Goal: Information Seeking & Learning: Find specific page/section

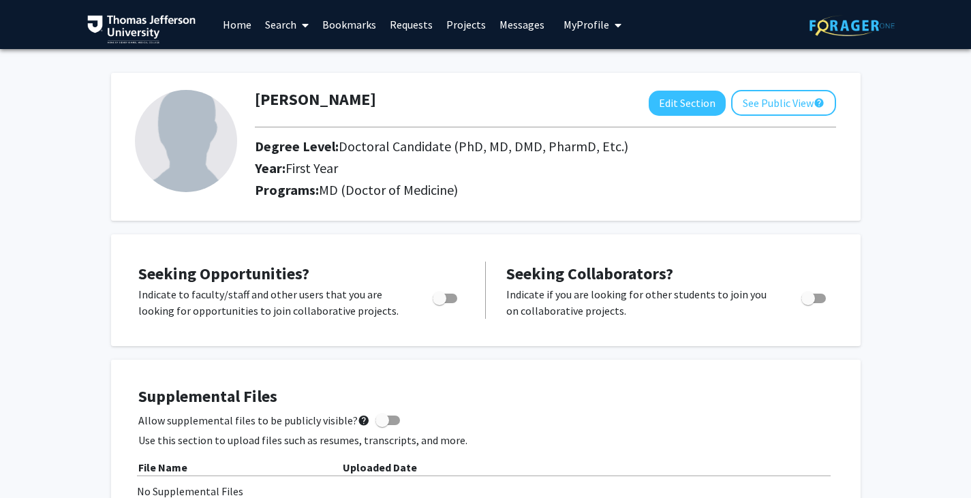
click at [270, 28] on link "Search" at bounding box center [286, 25] width 57 height 48
click at [295, 63] on span "Faculty/Staff" at bounding box center [308, 62] width 100 height 27
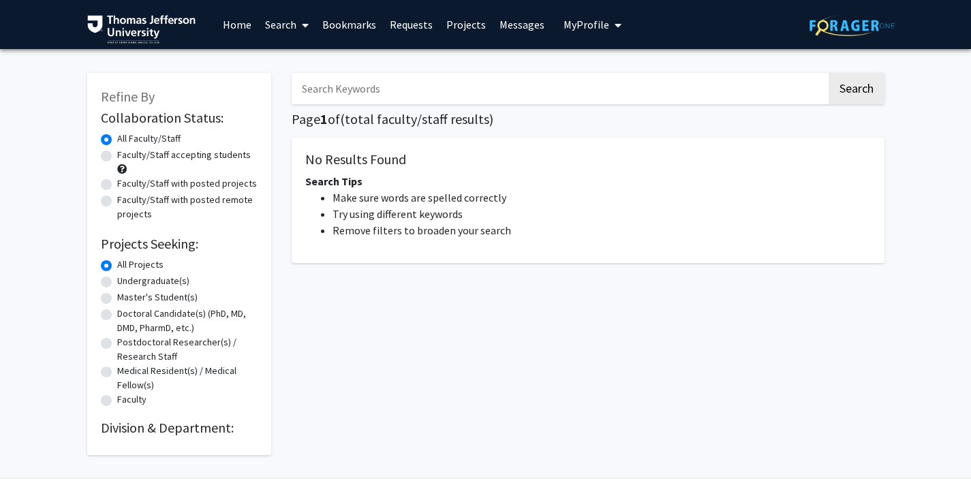
click at [334, 85] on input "Search Keywords" at bounding box center [559, 88] width 535 height 31
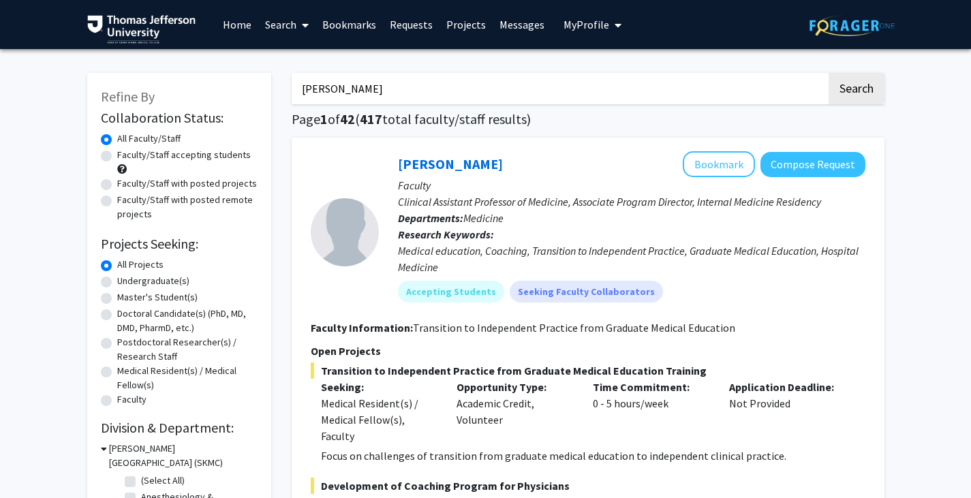
type input "[PERSON_NAME]"
click at [828, 73] on button "Search" at bounding box center [856, 88] width 56 height 31
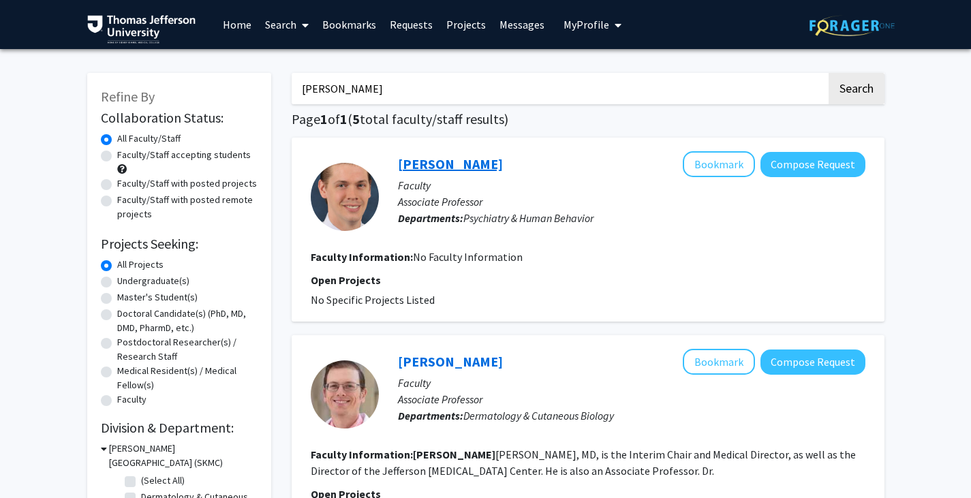
click at [449, 163] on link "[PERSON_NAME]" at bounding box center [450, 163] width 105 height 17
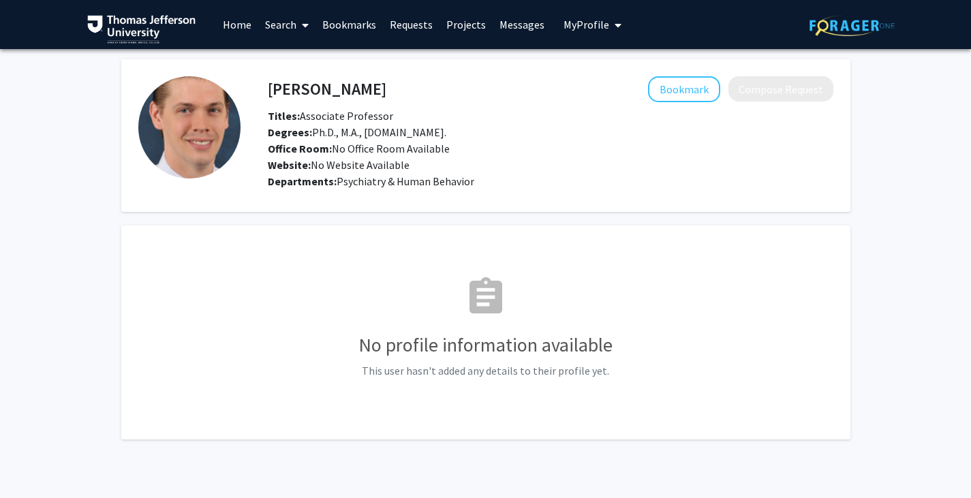
click at [280, 14] on link "Search" at bounding box center [286, 25] width 57 height 48
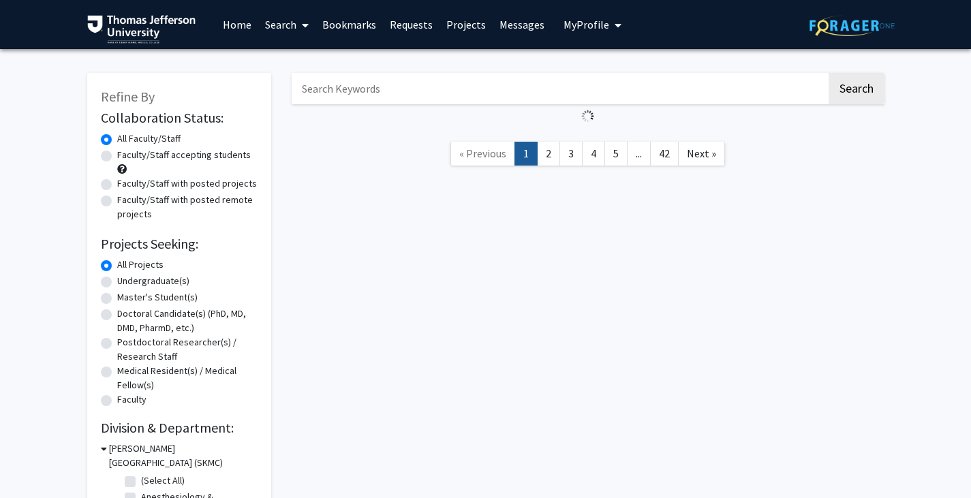
click at [422, 82] on input "Search Keywords" at bounding box center [559, 88] width 535 height 31
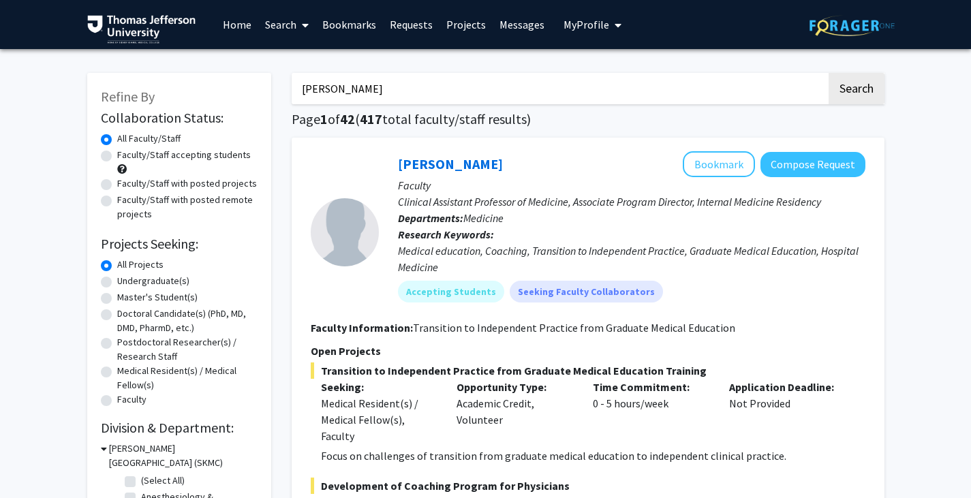
click at [828, 73] on button "Search" at bounding box center [856, 88] width 56 height 31
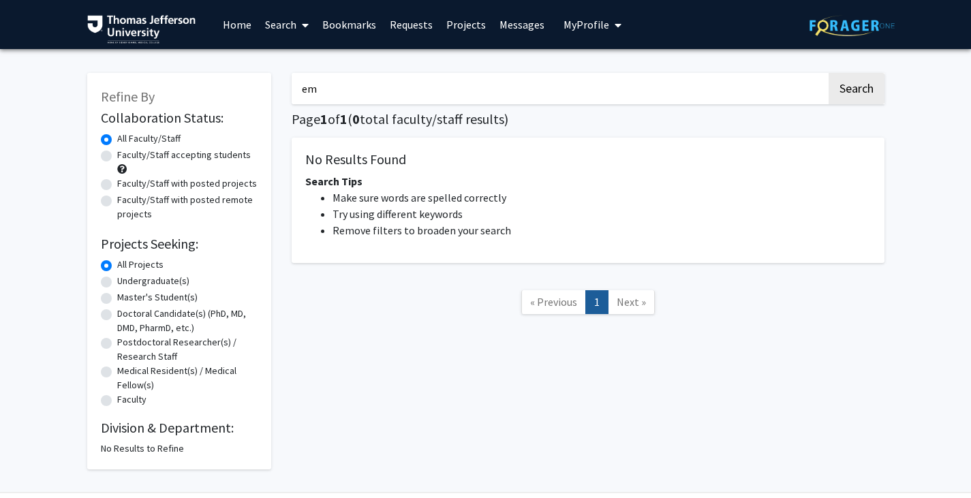
type input "e"
type input "lisco"
click at [828, 73] on button "Search" at bounding box center [856, 88] width 56 height 31
click at [529, 91] on input "lisco" at bounding box center [559, 88] width 535 height 31
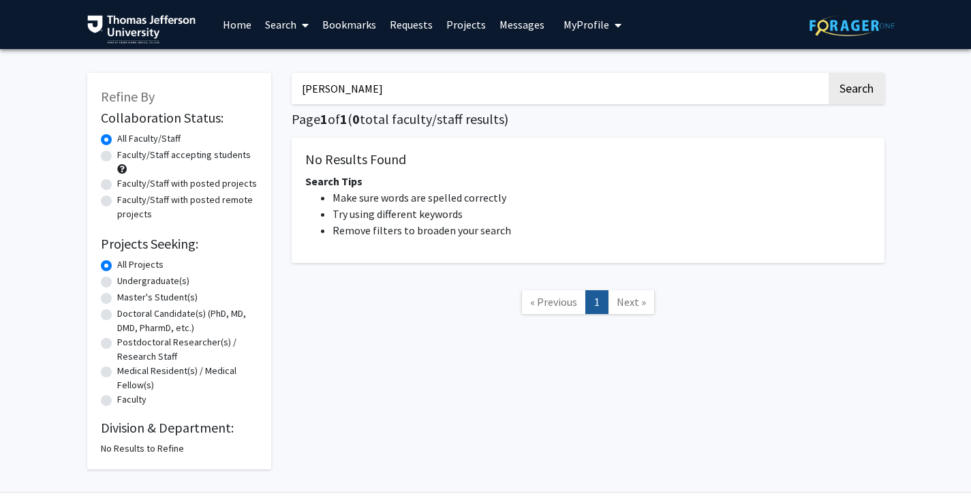
type input "[PERSON_NAME]"
click at [828, 73] on button "Search" at bounding box center [856, 88] width 56 height 31
click at [289, 35] on link "Search" at bounding box center [286, 25] width 57 height 48
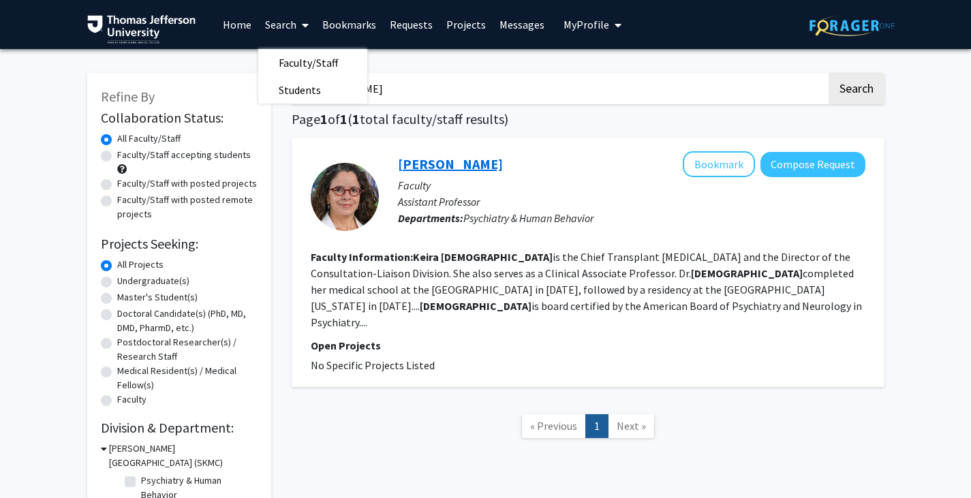
click at [415, 166] on link "[PERSON_NAME]" at bounding box center [450, 163] width 105 height 17
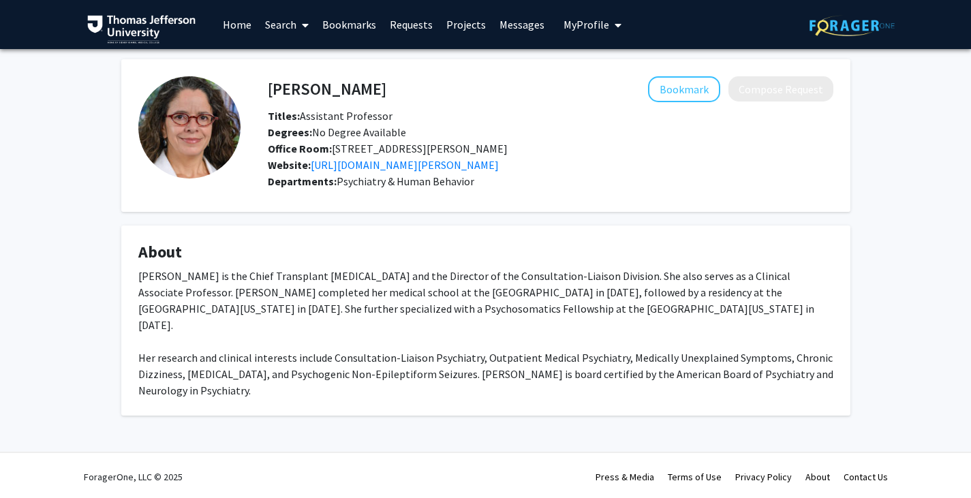
scroll to position [3, 0]
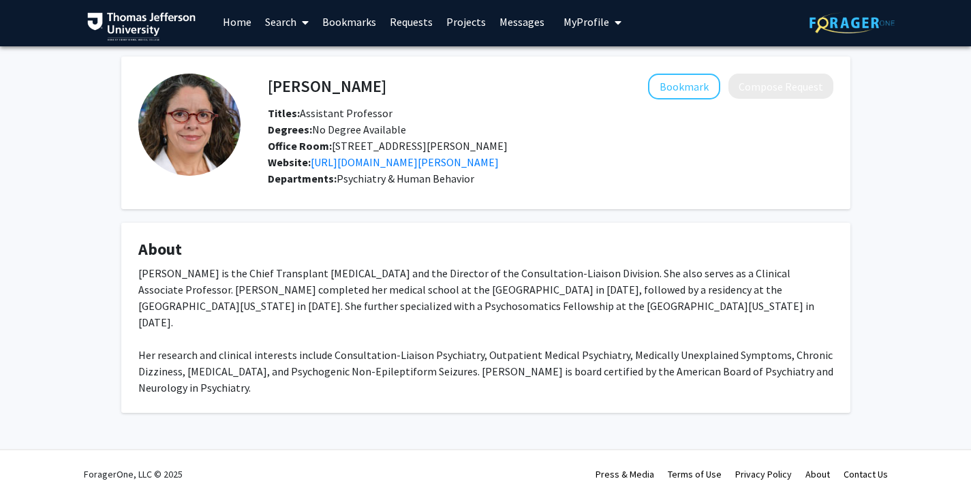
click at [269, 22] on link "Search" at bounding box center [286, 22] width 57 height 48
click at [292, 53] on span "Faculty/Staff" at bounding box center [308, 59] width 100 height 27
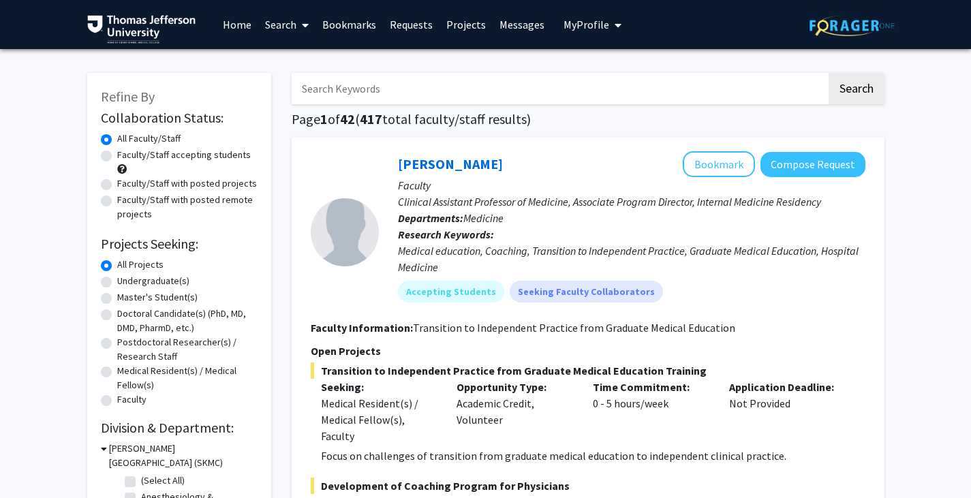
click at [336, 83] on input "Search Keywords" at bounding box center [559, 88] width 535 height 31
type input "[PERSON_NAME]"
click at [828, 73] on button "Search" at bounding box center [856, 88] width 56 height 31
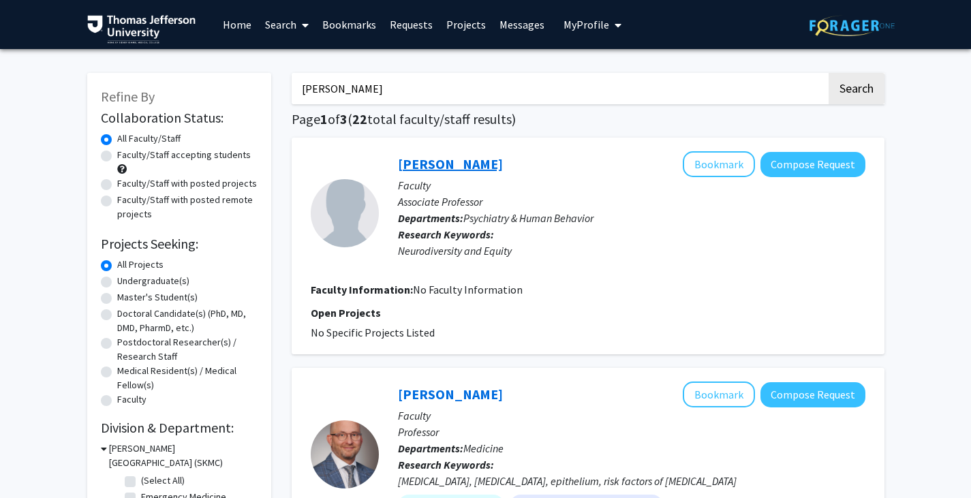
click at [433, 170] on link "[PERSON_NAME]" at bounding box center [450, 163] width 105 height 17
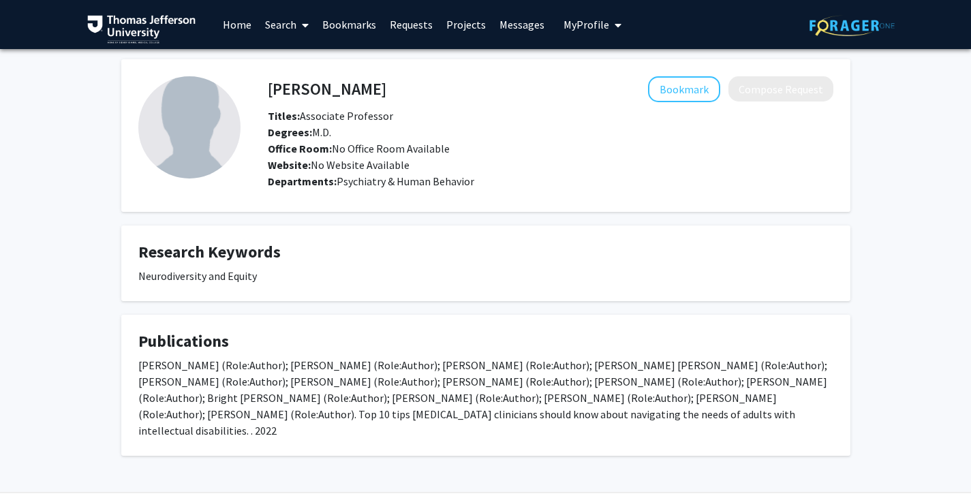
click at [289, 24] on link "Search" at bounding box center [286, 25] width 57 height 48
click at [311, 56] on span "Faculty/Staff" at bounding box center [308, 62] width 100 height 27
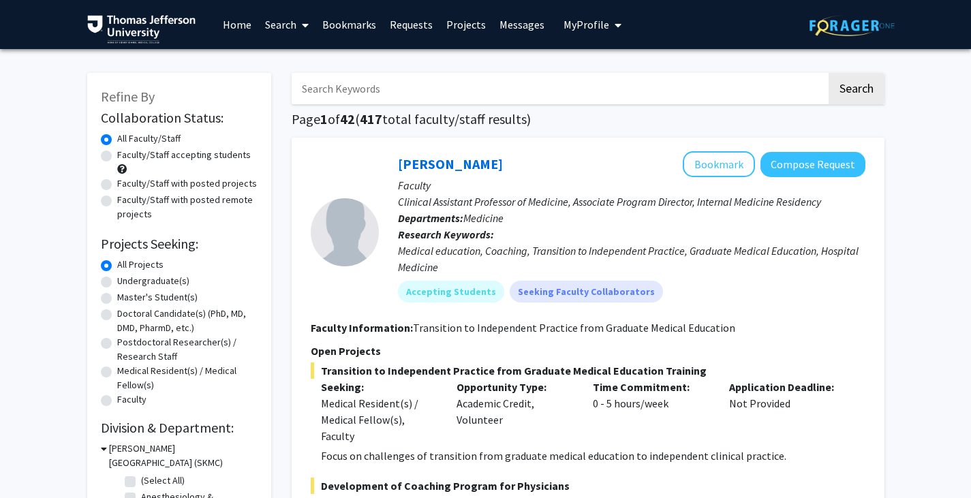
click at [339, 91] on input "Search Keywords" at bounding box center [559, 88] width 535 height 31
type input "[PERSON_NAME]"
click at [828, 73] on button "Search" at bounding box center [856, 88] width 56 height 31
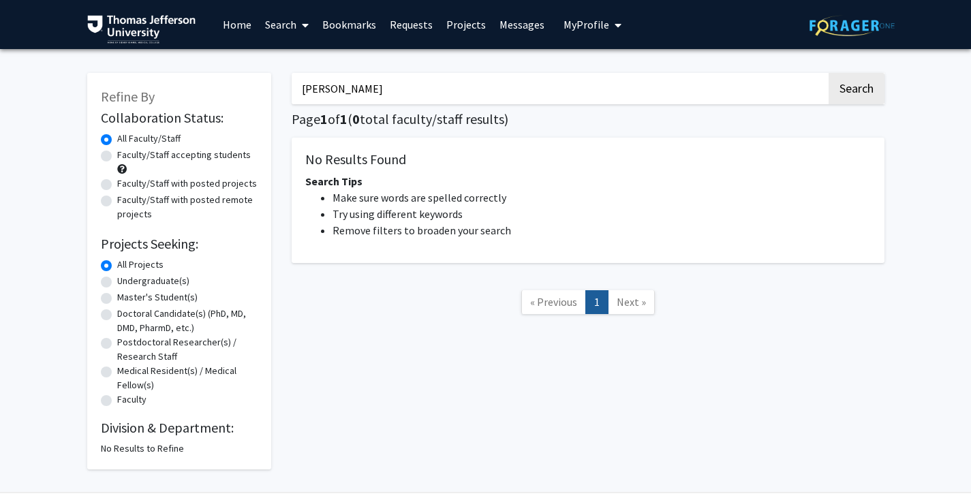
drag, startPoint x: 394, startPoint y: 95, endPoint x: 218, endPoint y: 82, distance: 176.9
click at [218, 82] on div "Refine By Collaboration Status: Collaboration Status All Faculty/Staff Collabor…" at bounding box center [485, 264] width 817 height 410
click at [272, 22] on link "Search" at bounding box center [286, 25] width 57 height 48
click at [291, 56] on span "Faculty/Staff" at bounding box center [308, 62] width 100 height 27
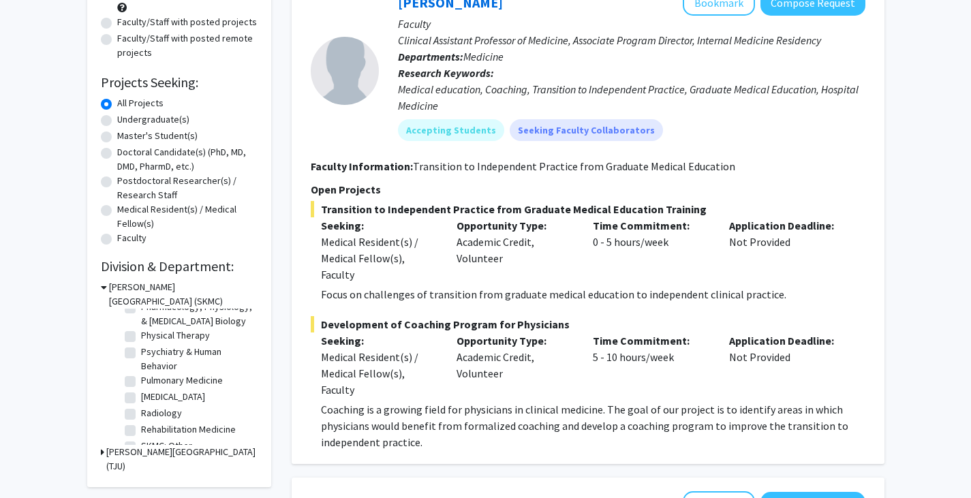
scroll to position [550, 0]
click at [159, 373] on label "Psychiatry & Human Behavior" at bounding box center [197, 358] width 113 height 29
click at [150, 353] on input "Psychiatry & Human Behavior" at bounding box center [145, 348] width 9 height 9
checkbox input "true"
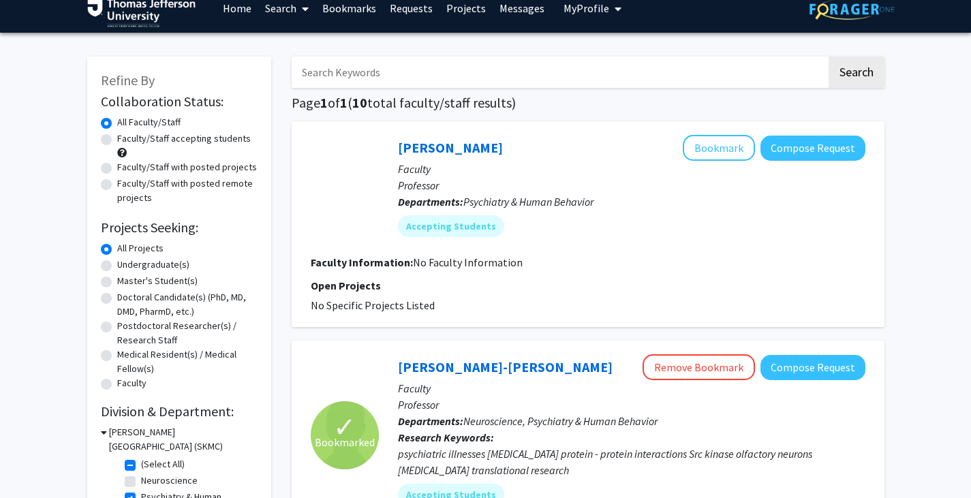
scroll to position [18, 0]
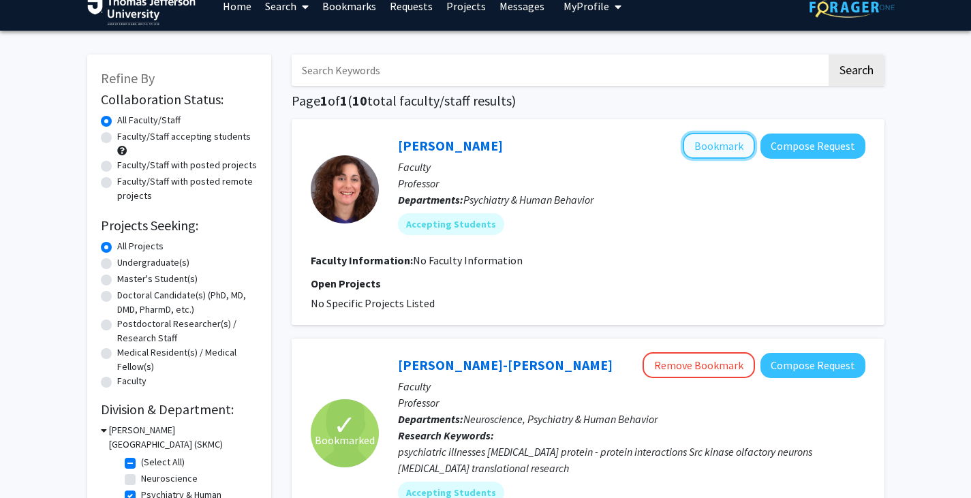
click at [710, 146] on button "Bookmark" at bounding box center [719, 146] width 72 height 26
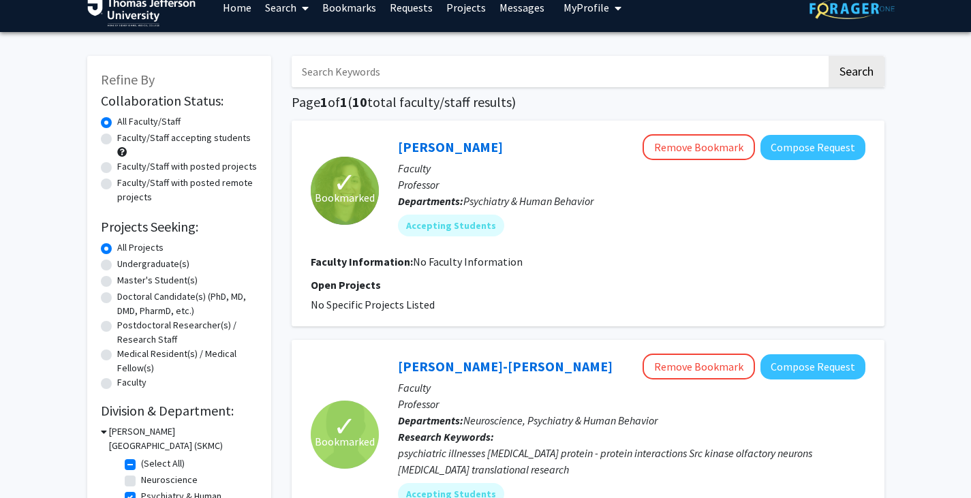
scroll to position [22, 0]
